Goal: Task Accomplishment & Management: Complete application form

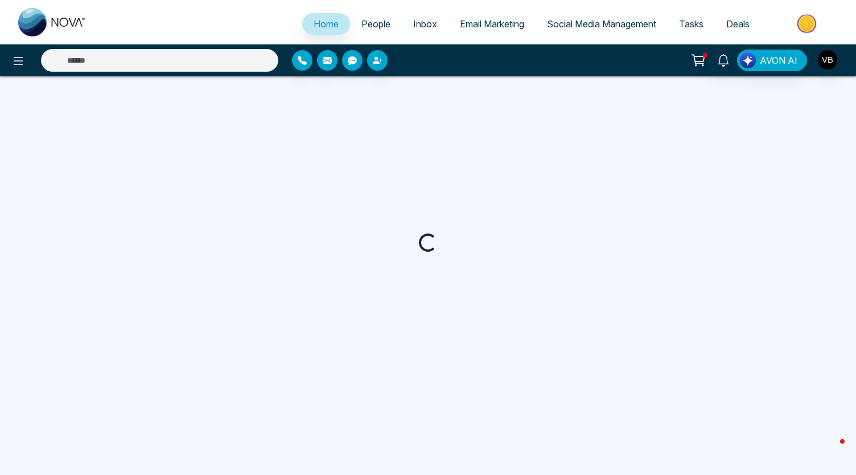
select select "*"
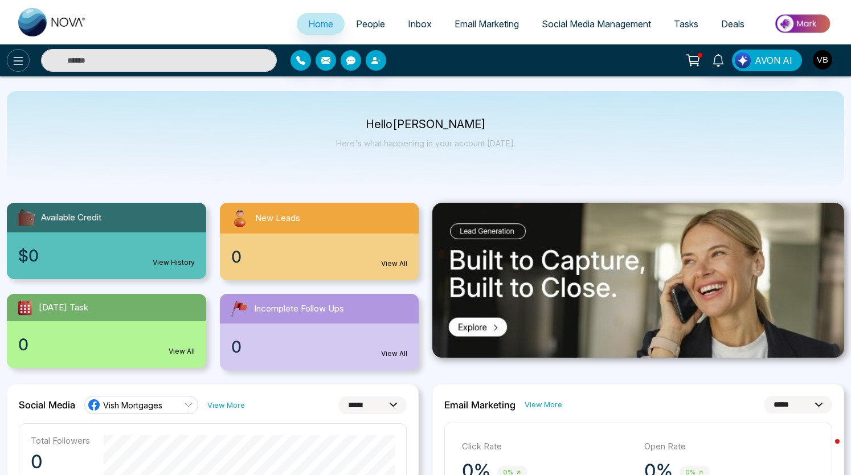
click at [18, 57] on icon at bounding box center [18, 61] width 14 height 14
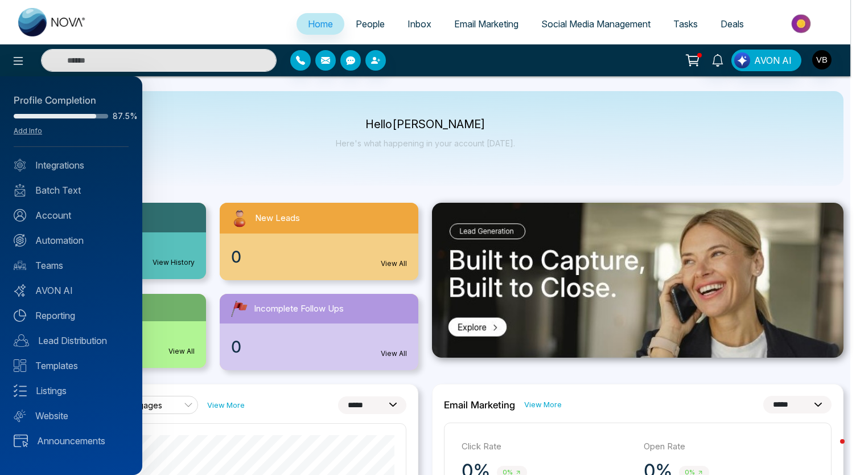
click at [822, 57] on div at bounding box center [428, 237] width 856 height 475
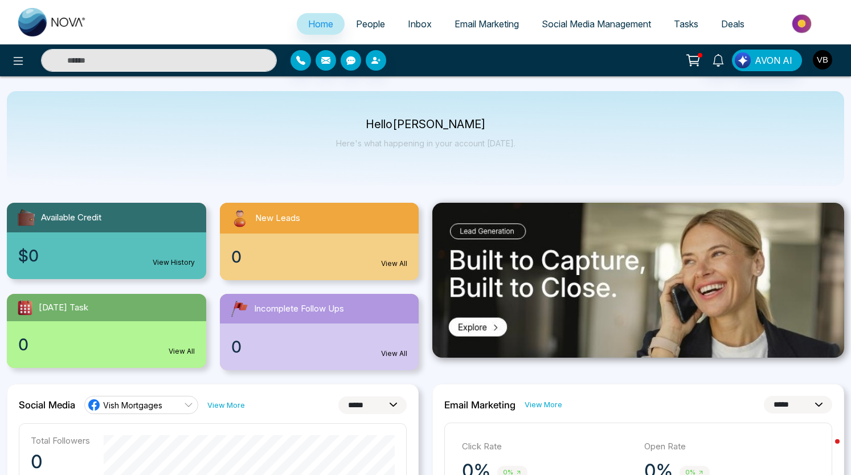
click at [822, 57] on img "button" at bounding box center [821, 59] width 19 height 19
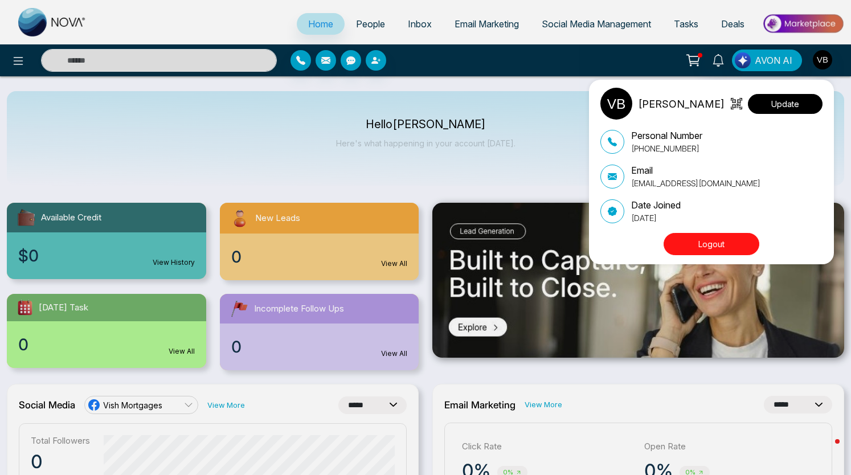
click at [774, 106] on button "Update" at bounding box center [784, 104] width 75 height 20
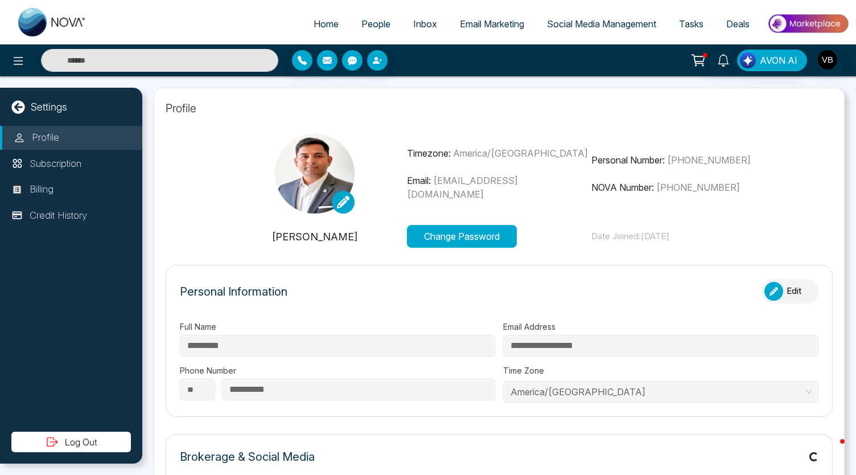
type input "**********"
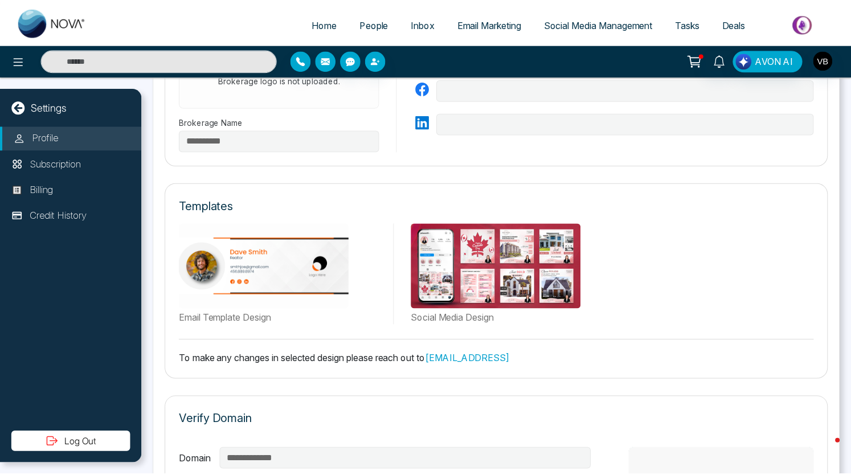
scroll to position [471, 0]
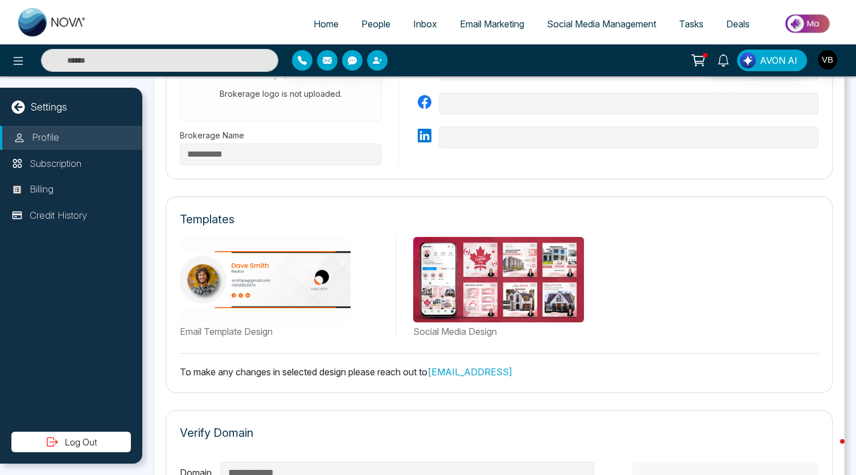
click at [546, 15] on link "Social Media Management" at bounding box center [602, 24] width 132 height 22
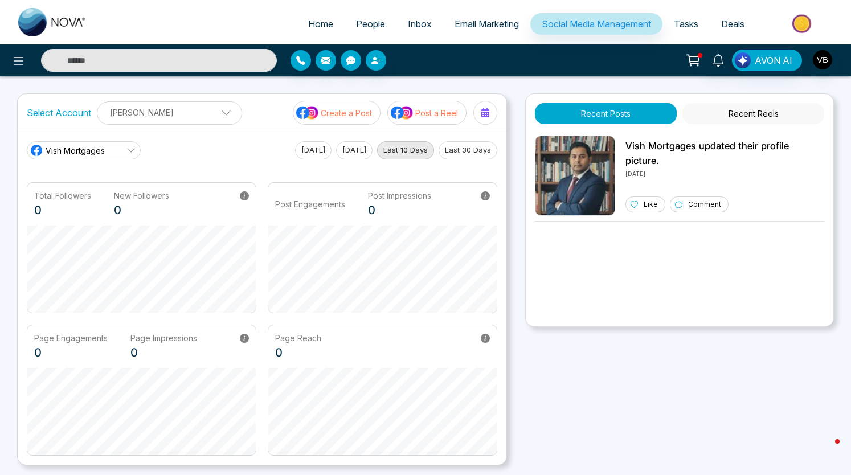
click at [503, 26] on span "Email Marketing" at bounding box center [486, 23] width 64 height 11
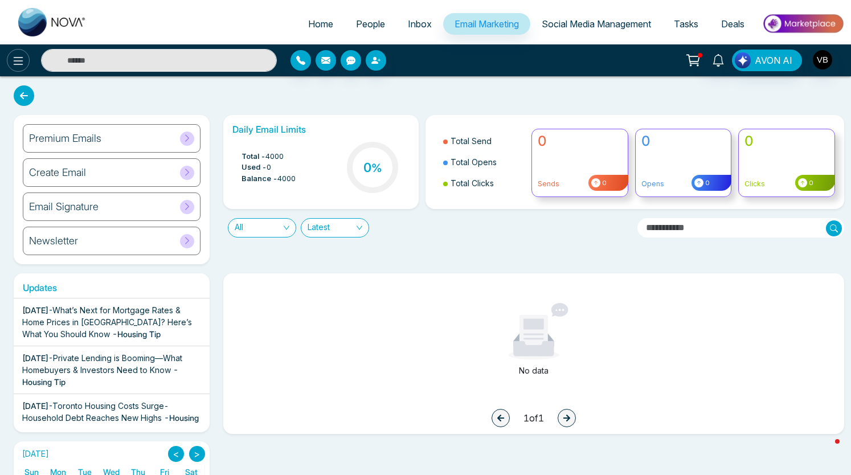
click at [15, 54] on icon at bounding box center [18, 61] width 14 height 14
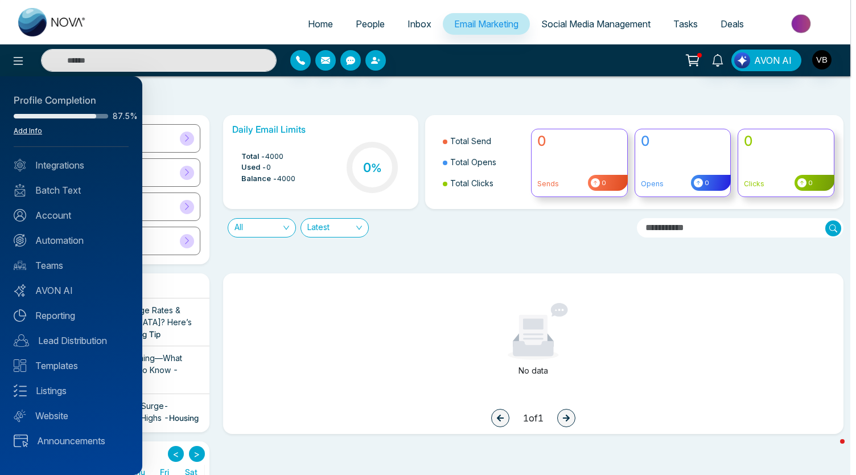
click at [26, 132] on link "Add Info" at bounding box center [28, 130] width 28 height 9
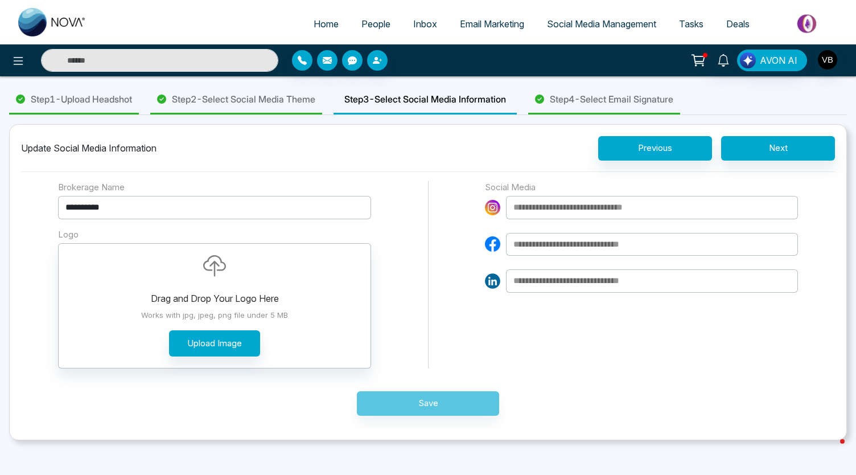
click at [641, 96] on span "Step 4 - Select Email Signature" at bounding box center [612, 99] width 124 height 14
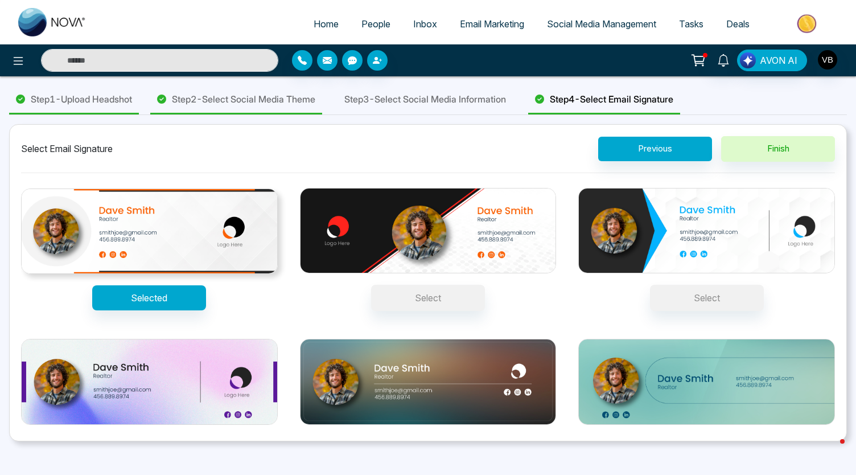
drag, startPoint x: 836, startPoint y: 274, endPoint x: 829, endPoint y: 244, distance: 30.9
click at [829, 244] on div "Select Email Signature Previous Finish Selected Select Select Select Select Sel…" at bounding box center [428, 282] width 838 height 317
click at [435, 102] on span "Step 3 - Select Social Media Information" at bounding box center [425, 99] width 162 height 14
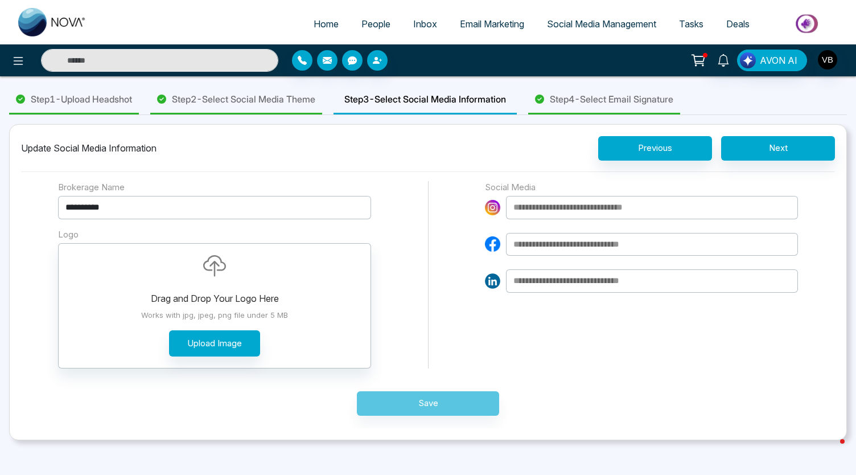
click at [610, 97] on span "Step 4 - Select Email Signature" at bounding box center [612, 99] width 124 height 14
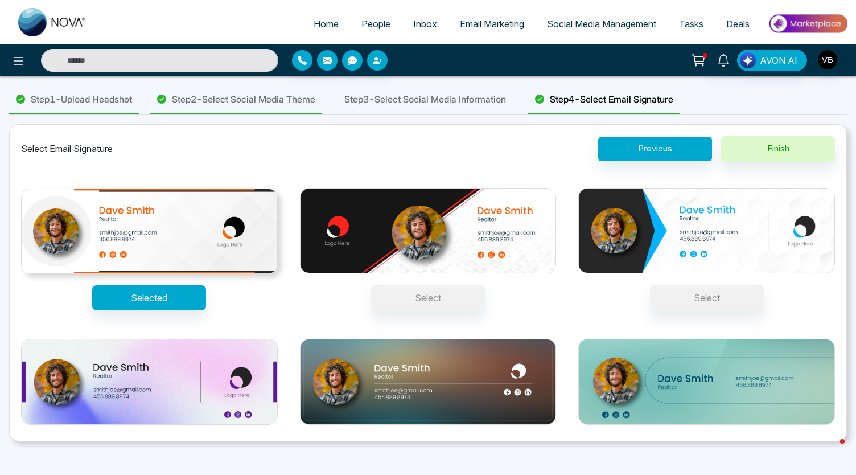
click at [491, 12] on ul "Home People Inbox Email Marketing Social Media Management Tasks Deals" at bounding box center [473, 24] width 751 height 31
click at [482, 29] on link "Email Marketing" at bounding box center [492, 24] width 87 height 22
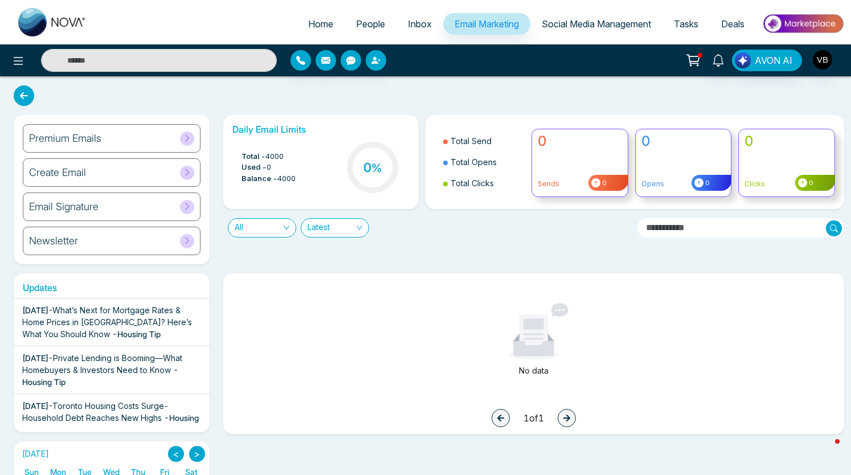
click at [24, 93] on icon at bounding box center [24, 95] width 20 height 20
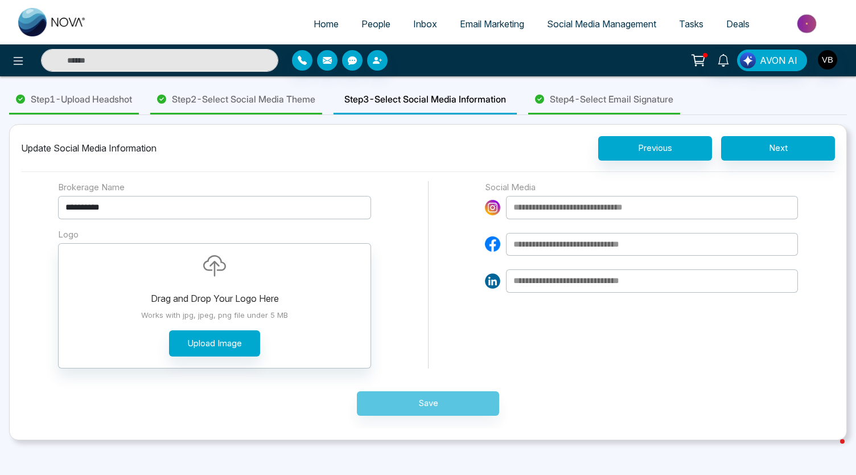
click at [492, 22] on span "Email Marketing" at bounding box center [492, 23] width 64 height 11
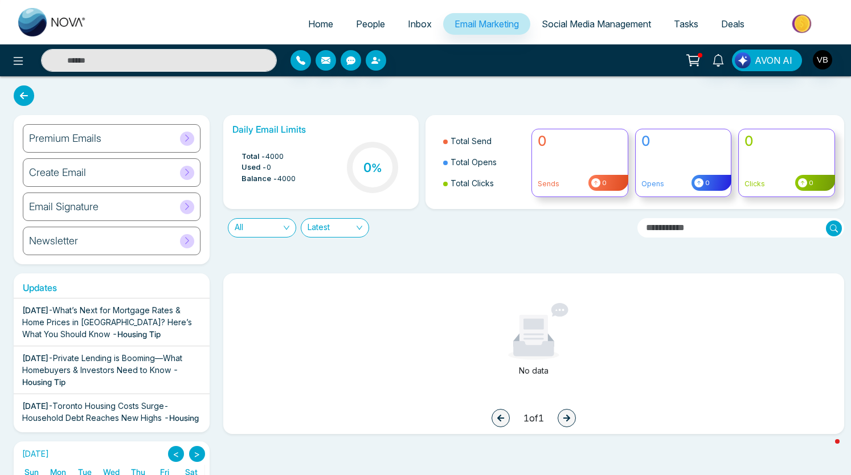
click at [131, 206] on div "Email Signature" at bounding box center [112, 206] width 178 height 28
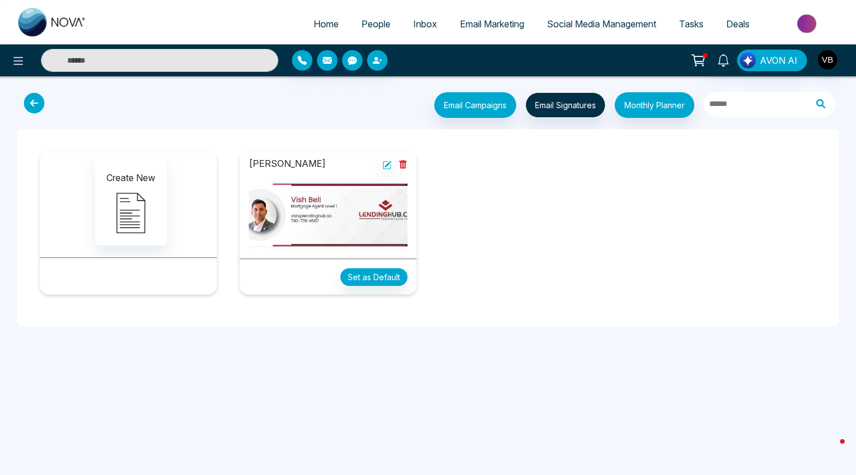
click at [348, 216] on img at bounding box center [328, 214] width 159 height 69
click at [395, 198] on img at bounding box center [328, 214] width 159 height 69
click at [376, 223] on img at bounding box center [328, 214] width 159 height 69
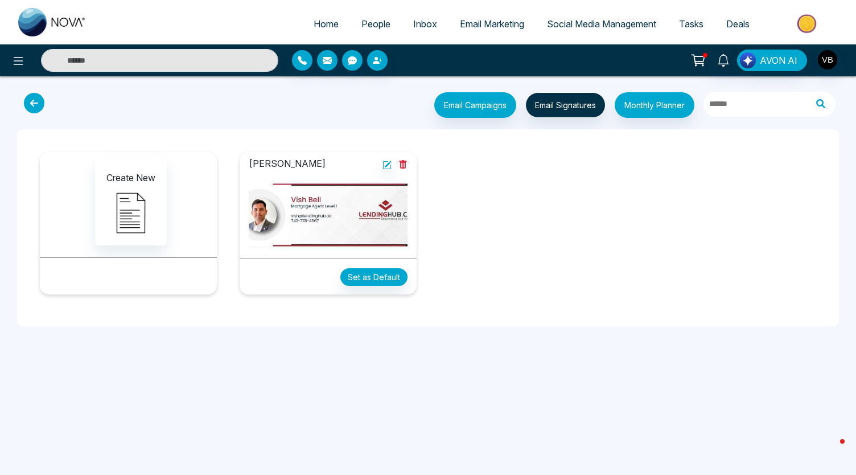
click at [376, 223] on img at bounding box center [328, 214] width 159 height 69
click at [254, 198] on img at bounding box center [328, 214] width 159 height 69
click at [385, 161] on icon at bounding box center [387, 165] width 9 height 9
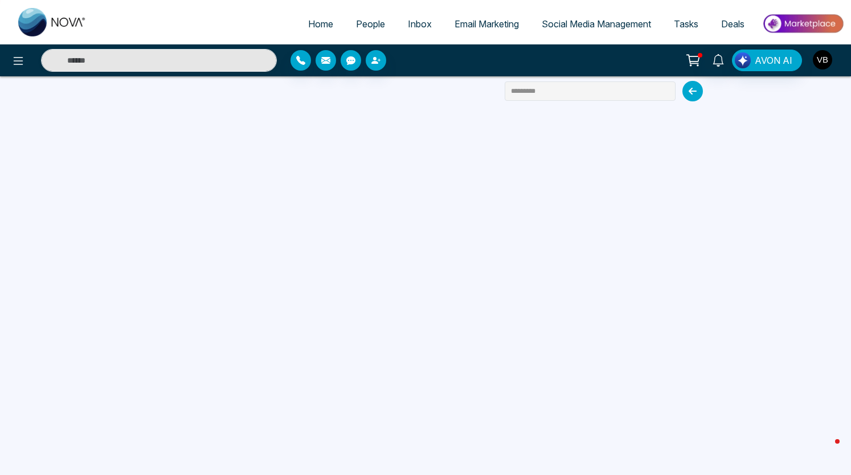
click at [824, 60] on img "button" at bounding box center [821, 59] width 19 height 19
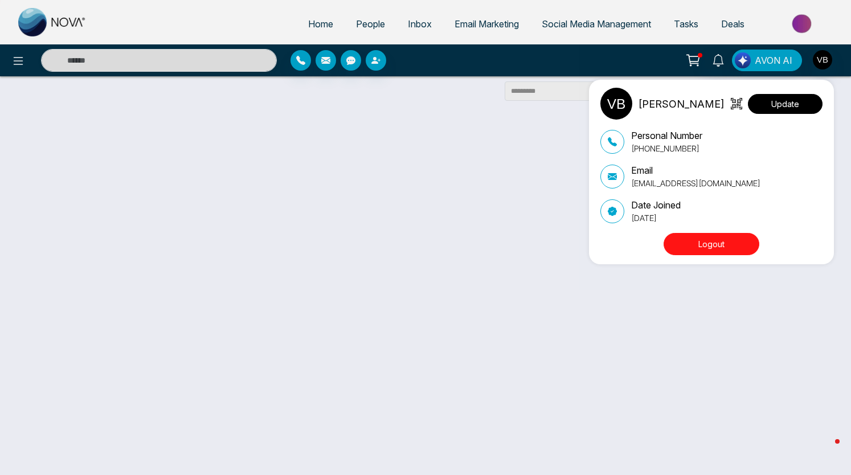
click at [782, 110] on button "Update" at bounding box center [784, 104] width 75 height 20
select select
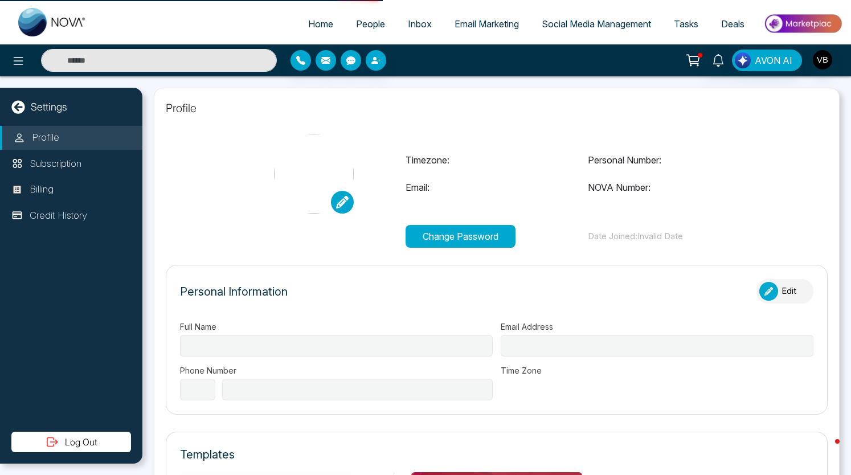
type input "*********"
type input "**********"
select select "**"
type input "**********"
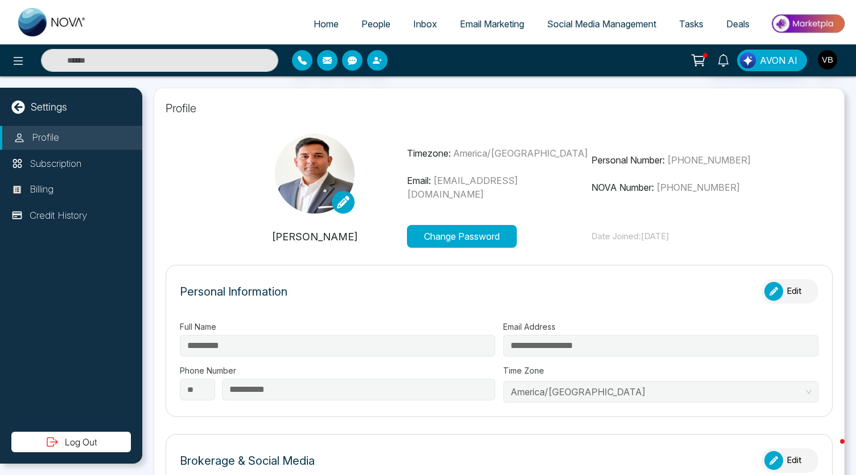
type input "**********"
click at [15, 105] on icon at bounding box center [17, 106] width 13 height 13
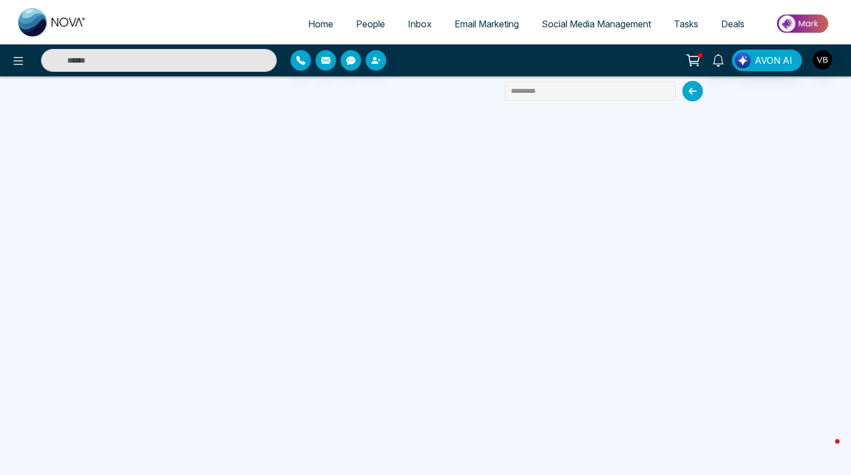
click at [564, 29] on link "Social Media Management" at bounding box center [596, 24] width 132 height 22
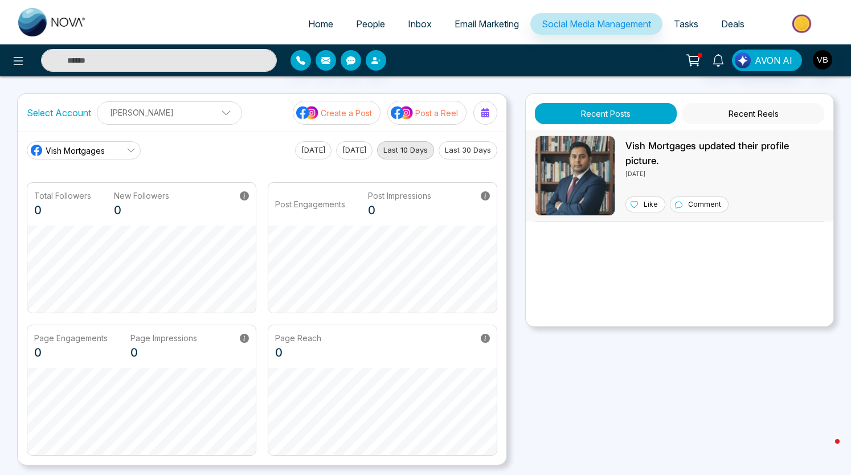
click at [696, 143] on p "Vish Mortgages updated their profile picture." at bounding box center [724, 153] width 199 height 29
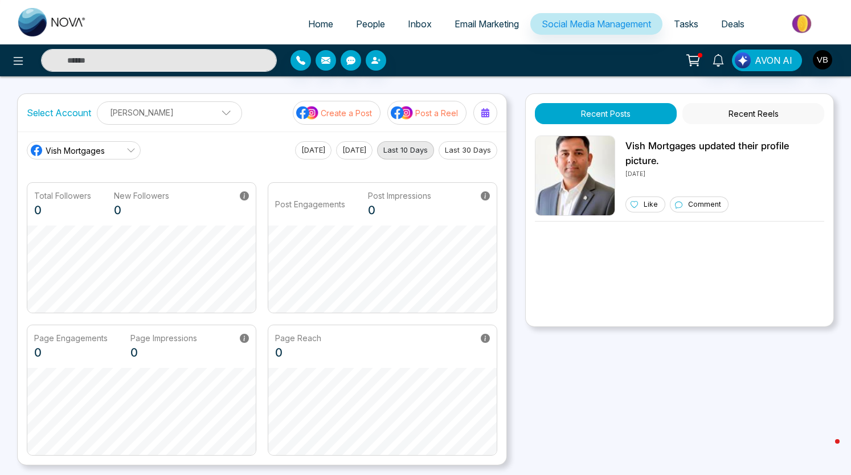
click at [724, 117] on button "Recent Reels" at bounding box center [753, 113] width 142 height 21
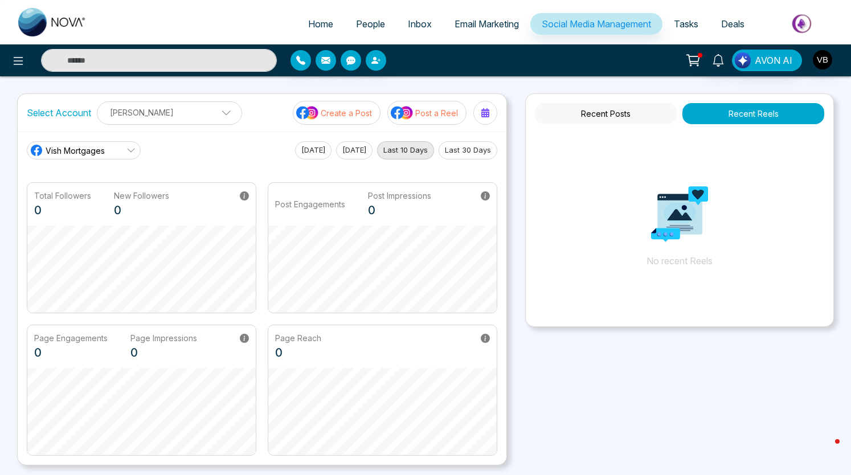
click at [636, 112] on button "Recent Posts" at bounding box center [606, 113] width 142 height 21
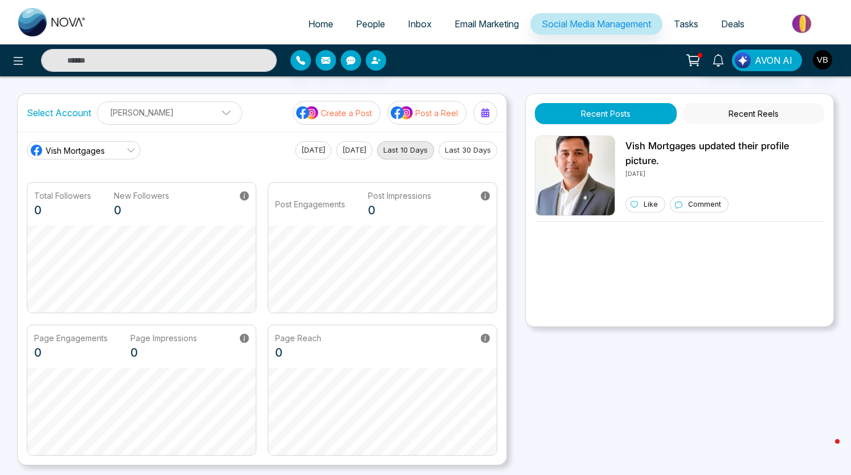
click at [308, 20] on span "Home" at bounding box center [320, 23] width 25 height 11
select select "*"
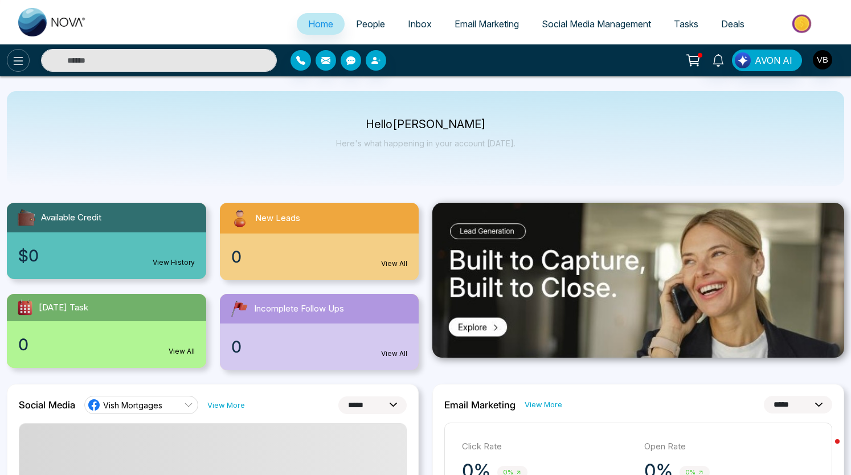
click at [10, 61] on button at bounding box center [18, 60] width 23 height 23
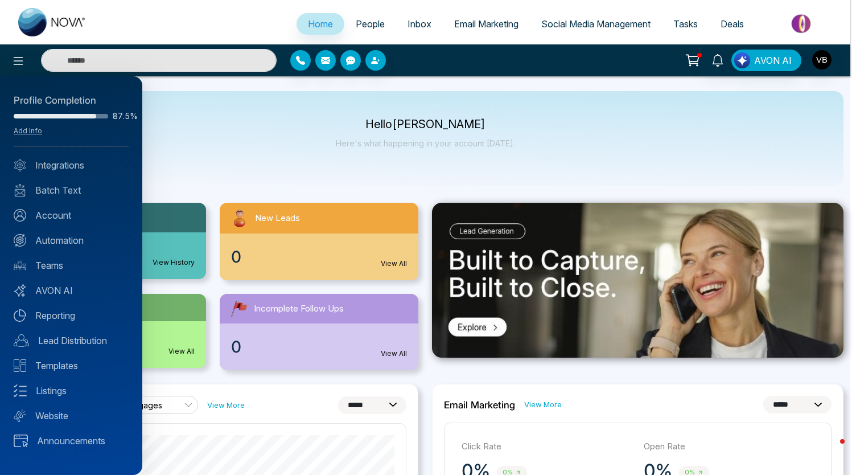
click at [242, 108] on div at bounding box center [428, 237] width 856 height 475
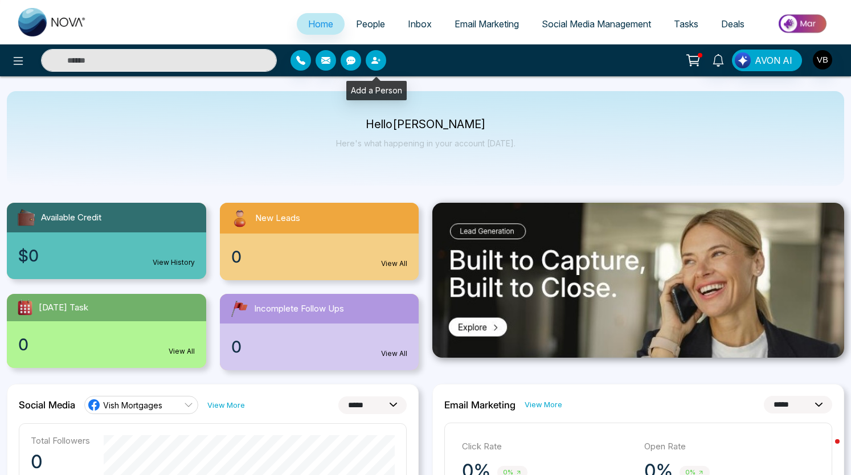
click at [373, 64] on icon "button" at bounding box center [375, 60] width 9 height 9
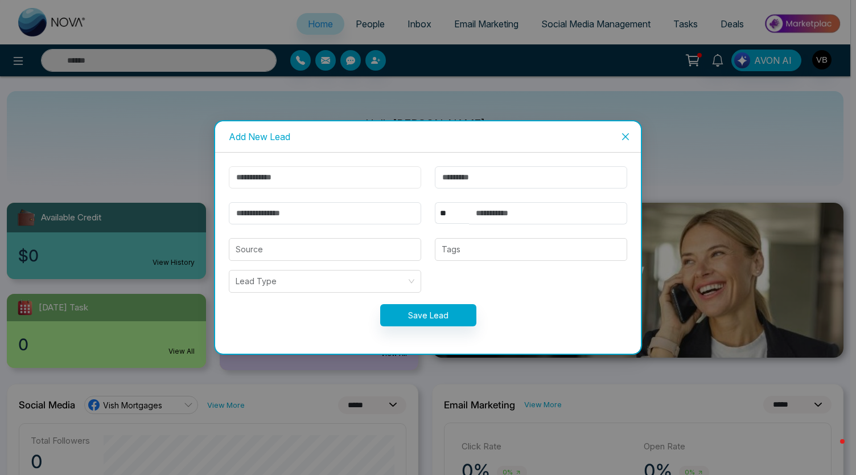
click at [309, 172] on input "text" at bounding box center [325, 177] width 192 height 22
type input "*****"
type input "******"
type input "**********"
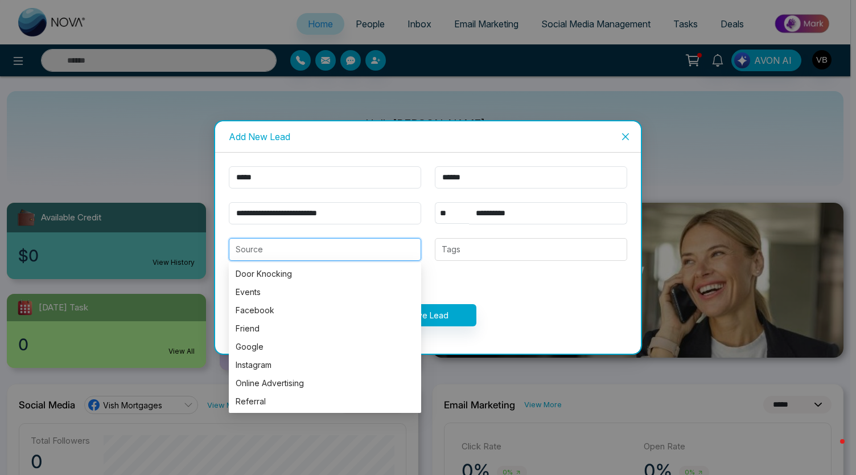
click at [403, 240] on input "search" at bounding box center [325, 250] width 179 height 22
click at [307, 277] on div "Door Knocking" at bounding box center [325, 274] width 179 height 13
type input "**********"
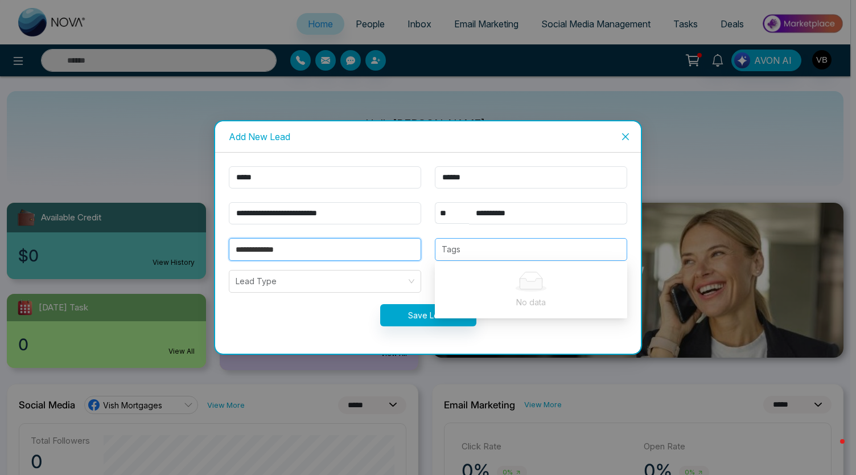
click at [482, 243] on div at bounding box center [531, 250] width 186 height 14
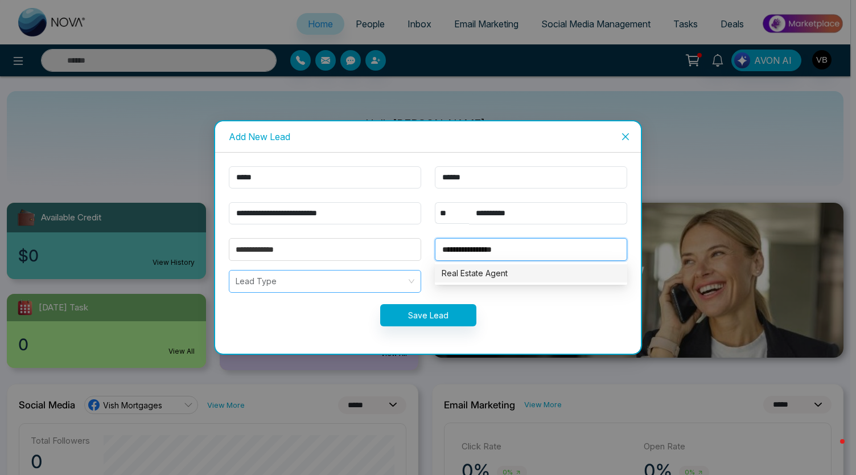
type input "**********"
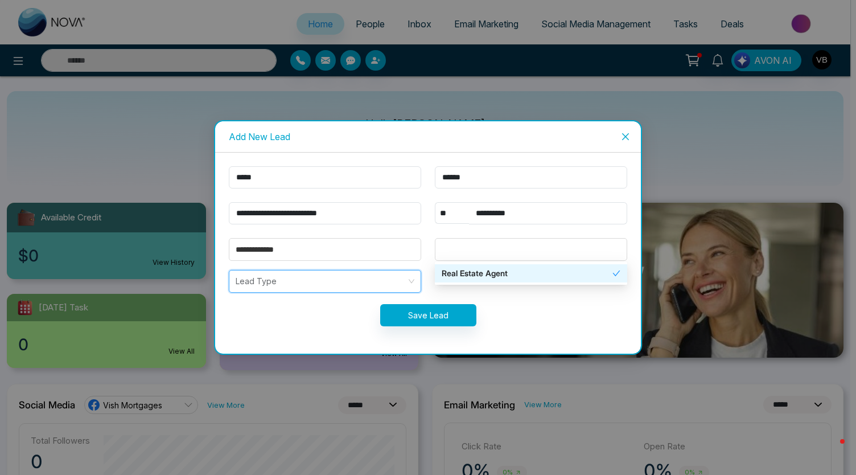
click at [404, 281] on input "search" at bounding box center [321, 281] width 171 height 22
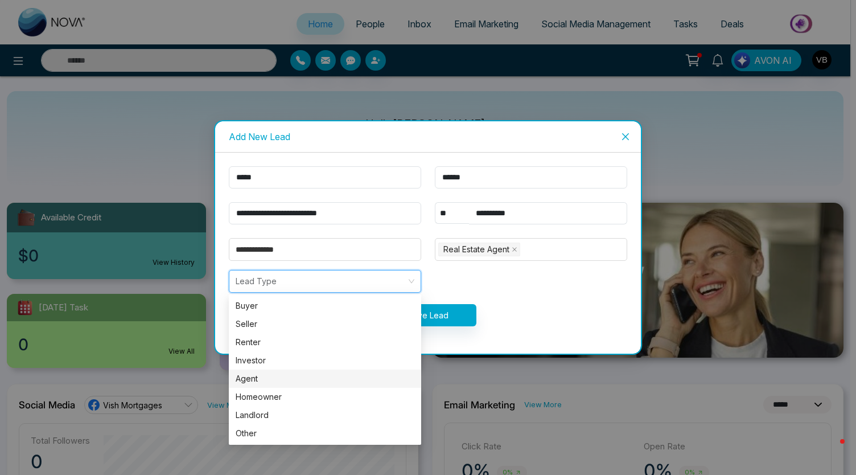
click at [277, 381] on div "Agent" at bounding box center [325, 378] width 179 height 13
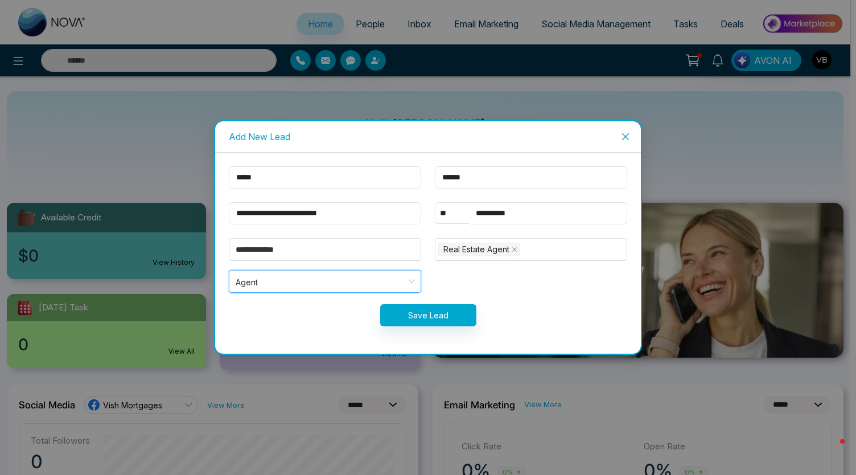
click at [391, 276] on span "Agent" at bounding box center [325, 281] width 179 height 15
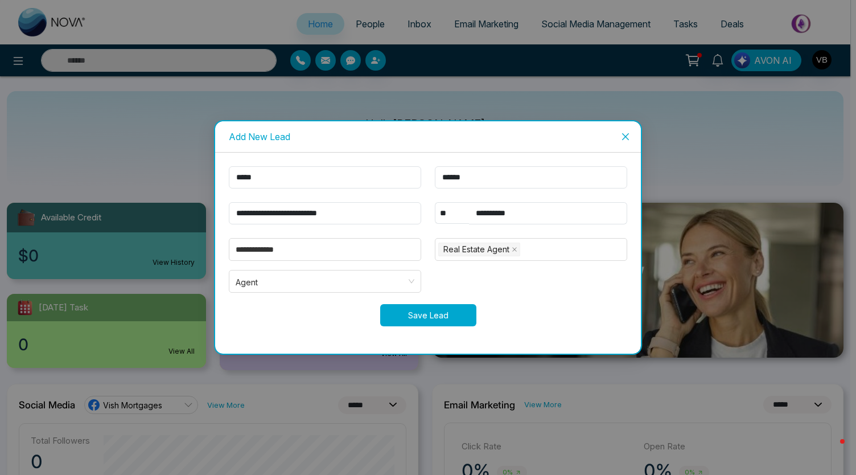
click at [463, 313] on button "Save Lead" at bounding box center [428, 315] width 96 height 22
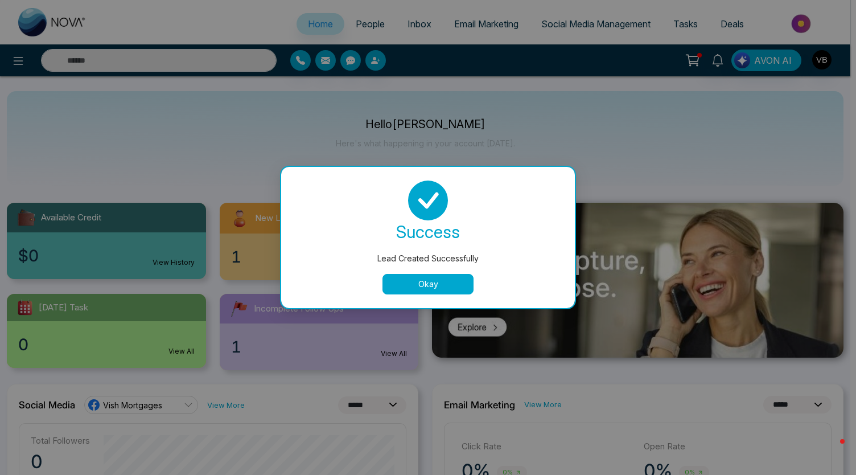
click at [443, 282] on button "Okay" at bounding box center [428, 284] width 91 height 20
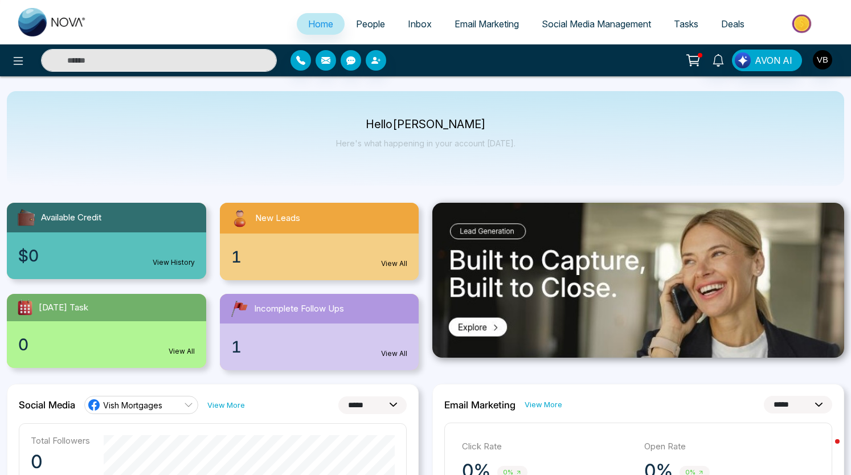
click at [301, 217] on div "New Leads" at bounding box center [319, 218] width 199 height 31
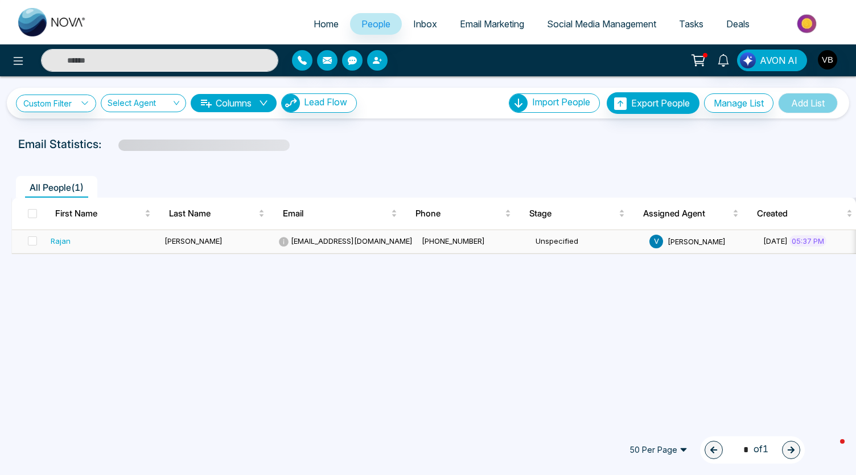
click at [59, 240] on div "Rajan" at bounding box center [61, 240] width 20 height 11
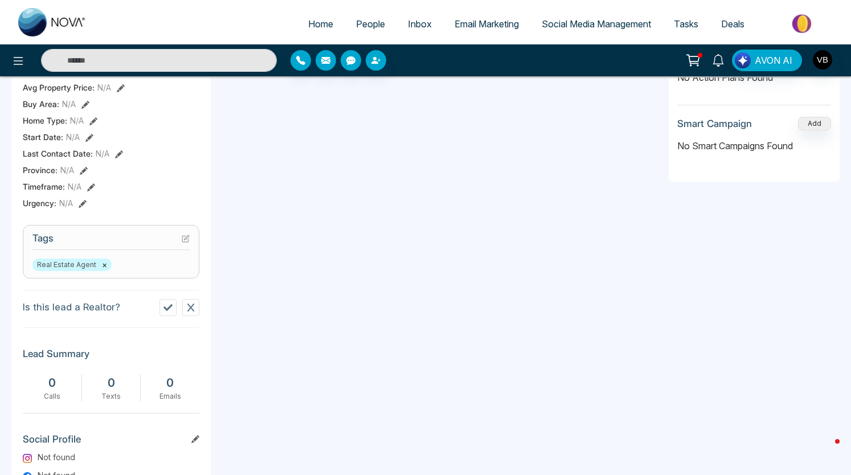
scroll to position [338, 0]
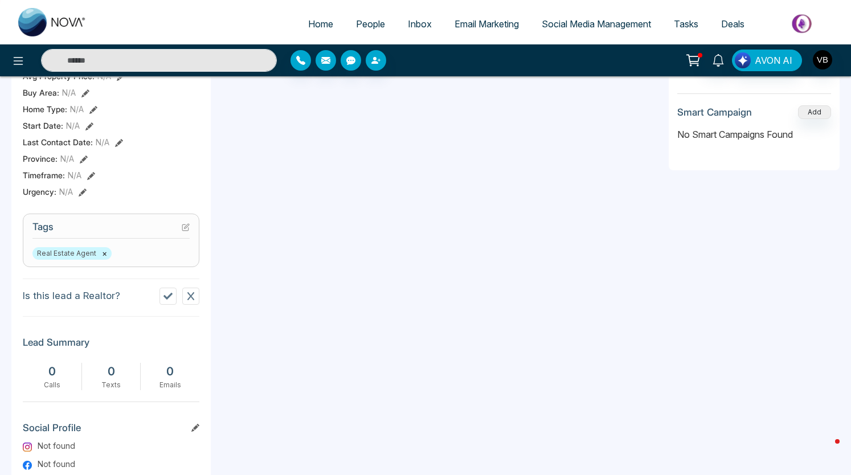
click at [168, 296] on icon at bounding box center [167, 296] width 9 height 7
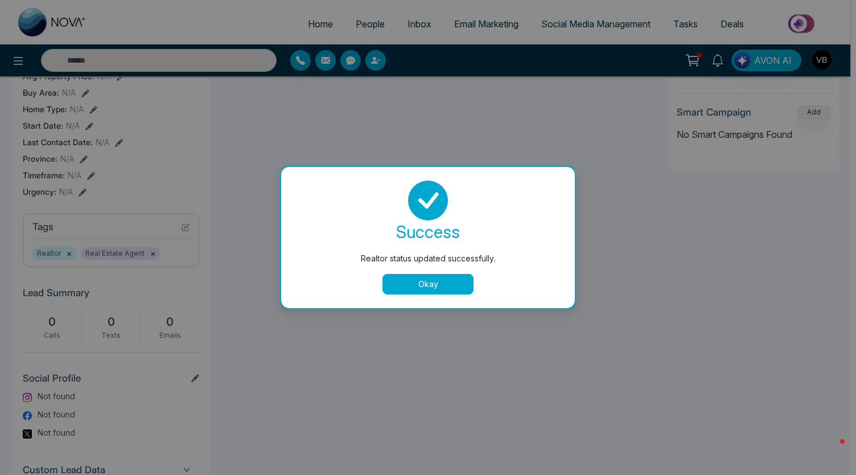
click at [448, 282] on button "Okay" at bounding box center [428, 284] width 91 height 20
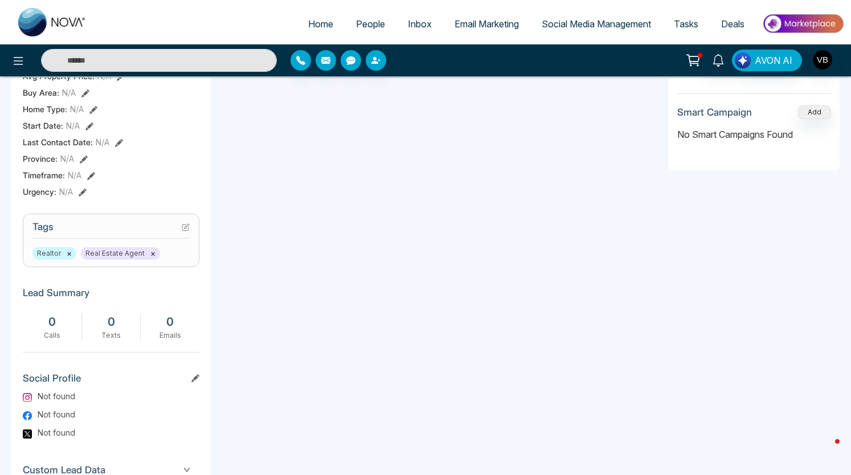
click at [150, 252] on button "×" at bounding box center [152, 253] width 5 height 10
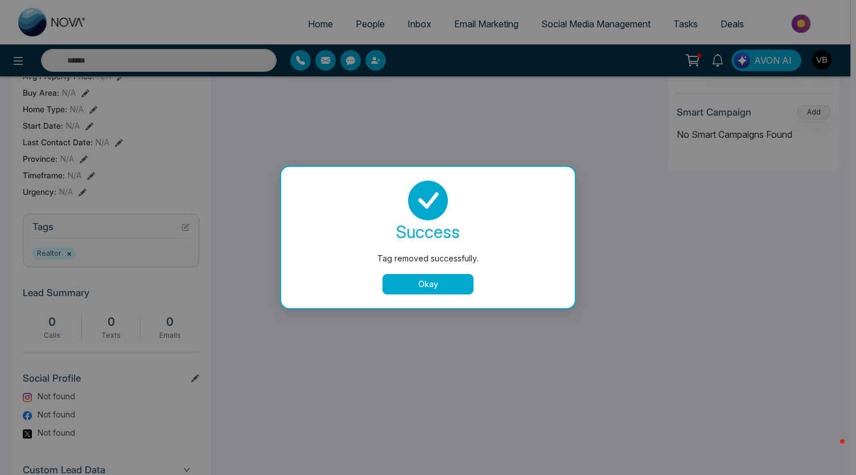
click at [453, 276] on button "Okay" at bounding box center [428, 284] width 91 height 20
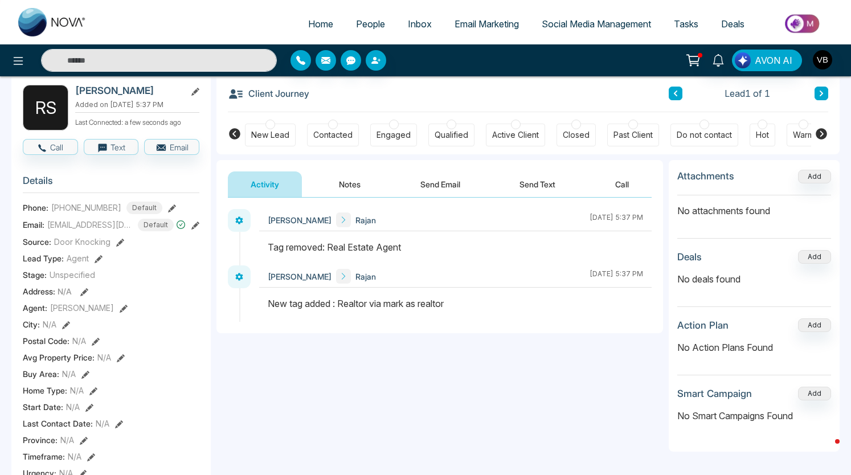
scroll to position [0, 0]
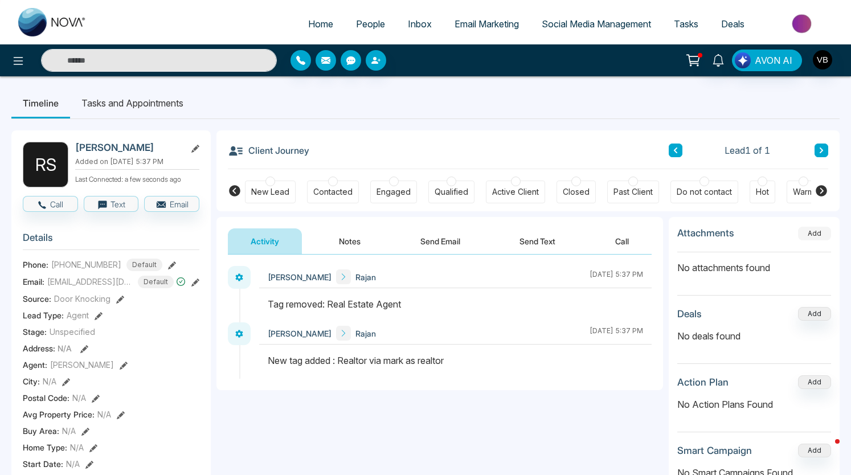
click at [810, 234] on button "Add" at bounding box center [814, 234] width 33 height 14
click at [808, 233] on button "Add" at bounding box center [814, 234] width 33 height 14
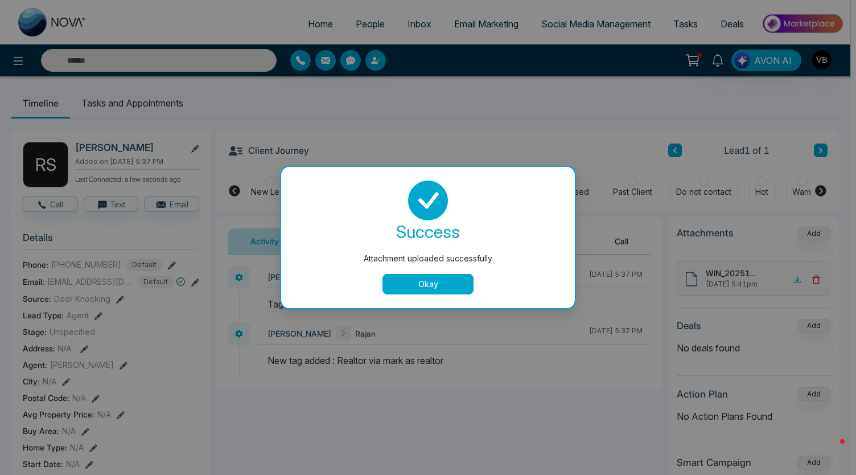
click at [443, 278] on button "Okay" at bounding box center [428, 284] width 91 height 20
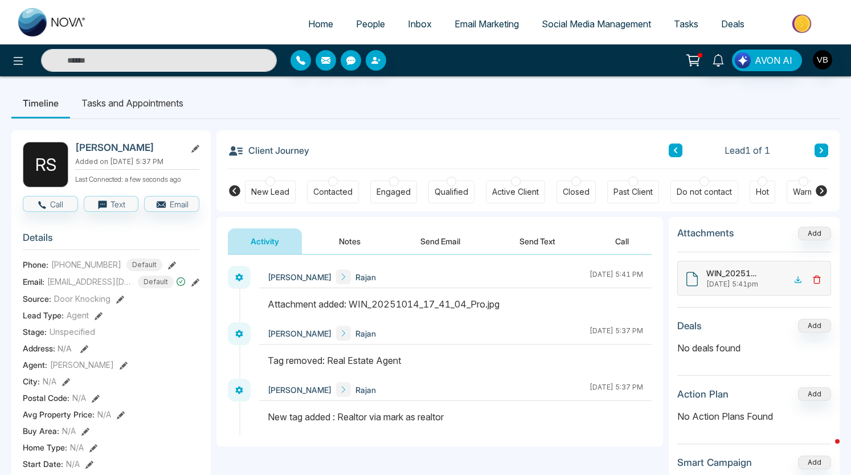
click at [815, 272] on button at bounding box center [816, 278] width 16 height 15
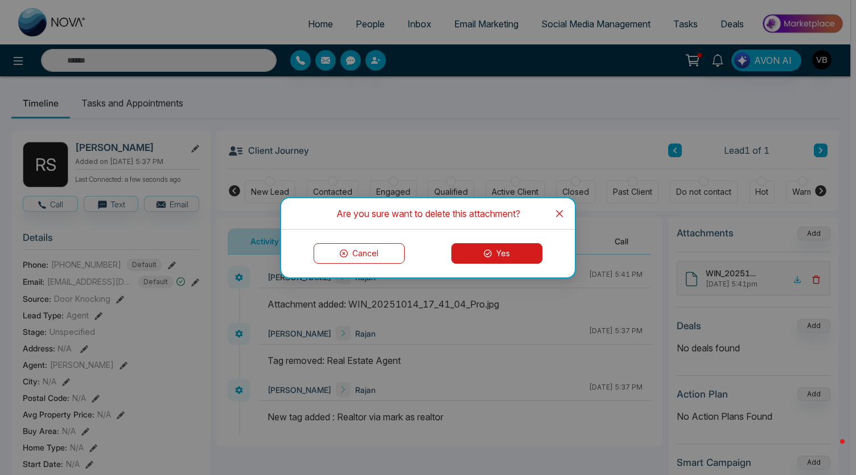
click at [518, 249] on button "Yes" at bounding box center [496, 253] width 91 height 20
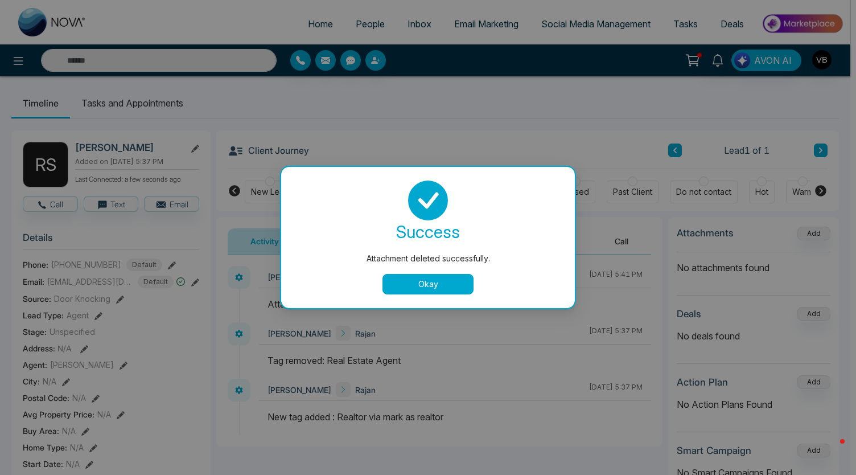
click at [445, 287] on button "Okay" at bounding box center [428, 284] width 91 height 20
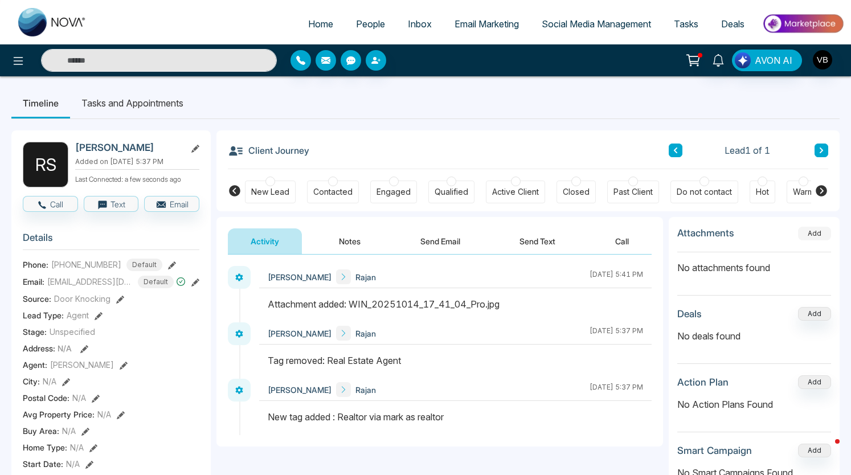
click at [815, 233] on button "Add" at bounding box center [814, 234] width 33 height 14
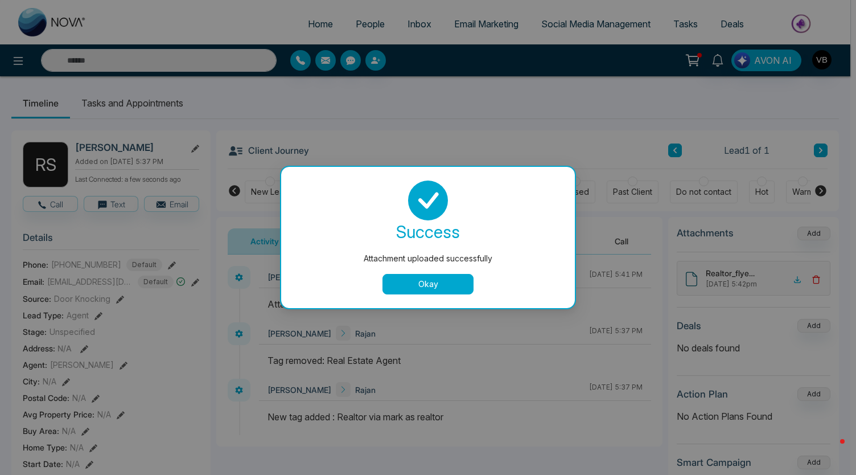
click at [437, 269] on div "success Attachment uploaded successfully Okay" at bounding box center [428, 237] width 266 height 114
